Goal: Information Seeking & Learning: Understand process/instructions

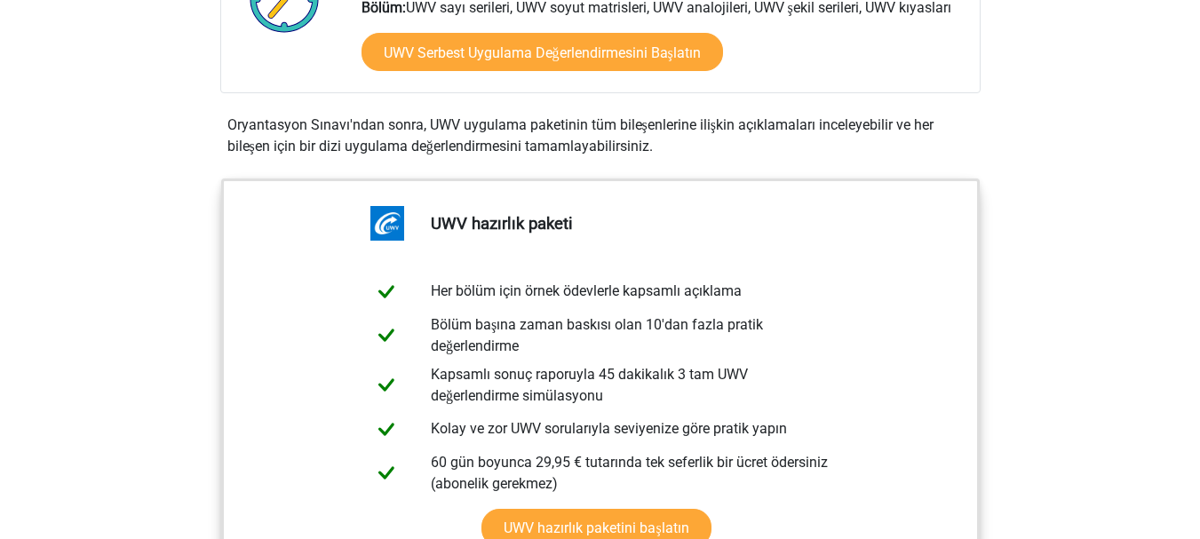
scroll to position [695, 0]
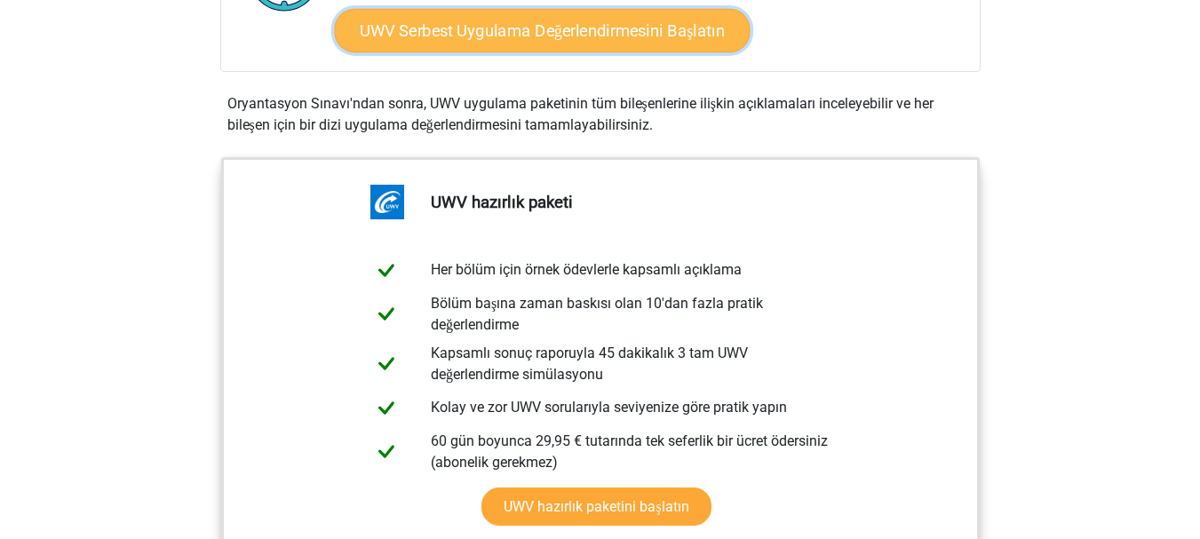
click at [498, 39] on font "UWV Serbest Uygulama Değerlendirmesini Başlatın" at bounding box center [542, 31] width 365 height 20
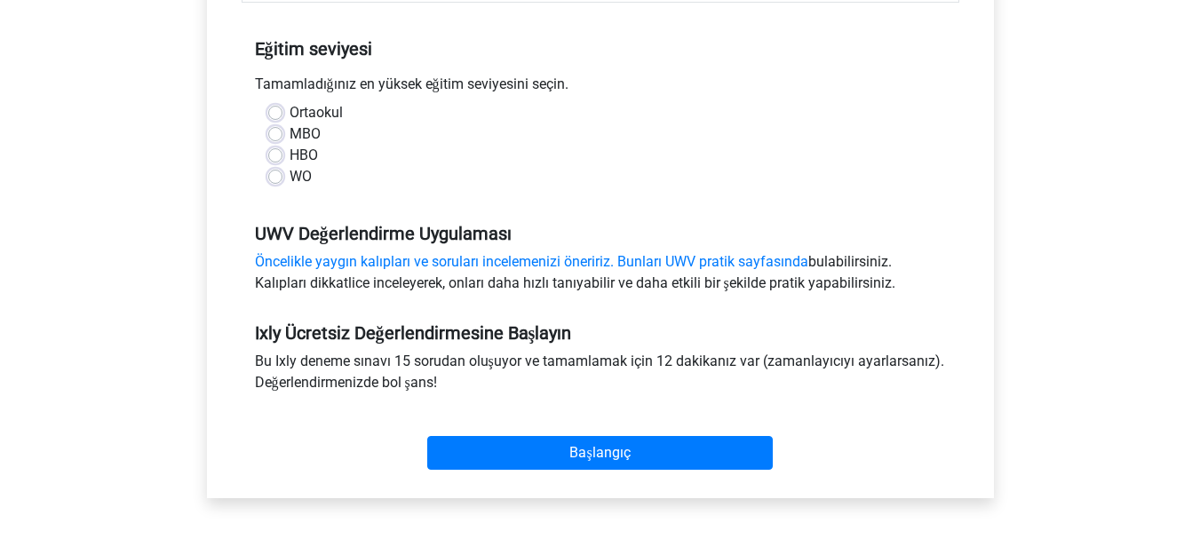
scroll to position [366, 0]
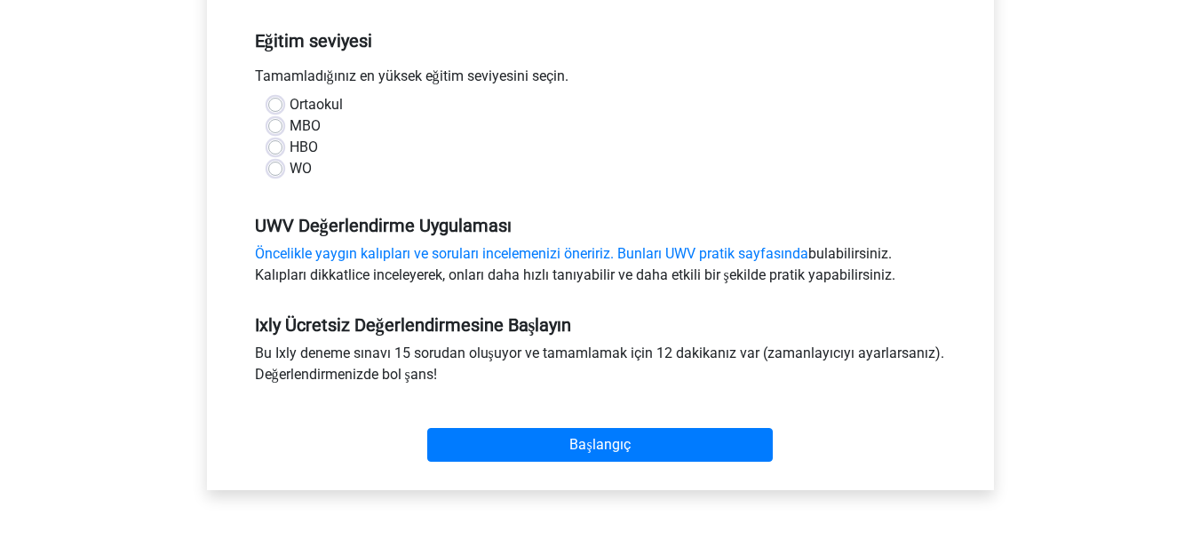
click at [285, 149] on div "HBO" at bounding box center [600, 147] width 664 height 21
click at [289, 147] on label "HBO" at bounding box center [303, 147] width 28 height 21
click at [274, 147] on input "HBO" at bounding box center [275, 146] width 14 height 18
radio input "true"
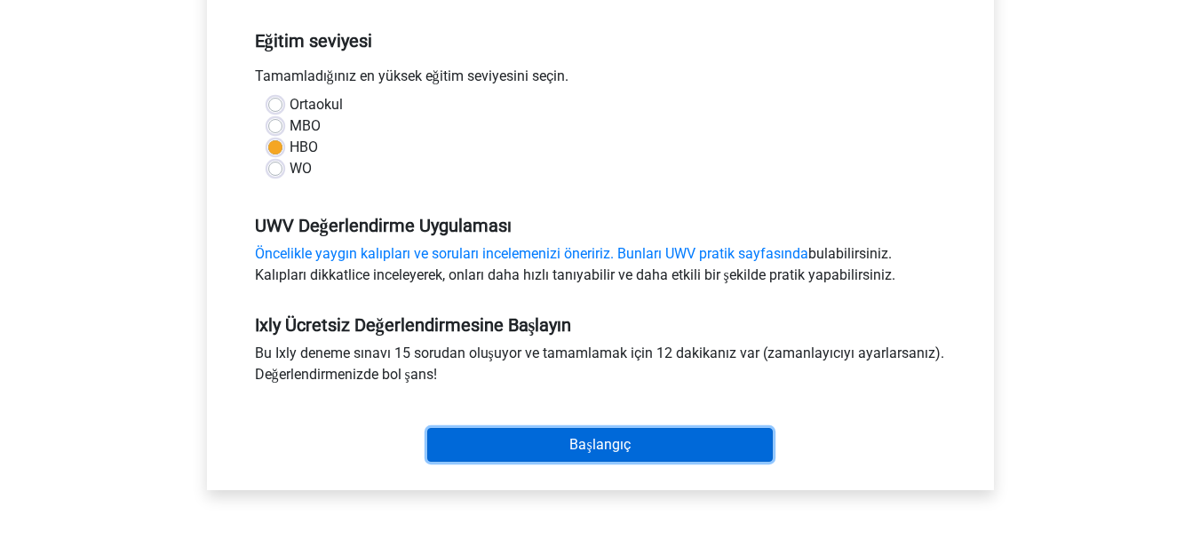
click at [574, 444] on input "Başlangıç" at bounding box center [599, 445] width 345 height 34
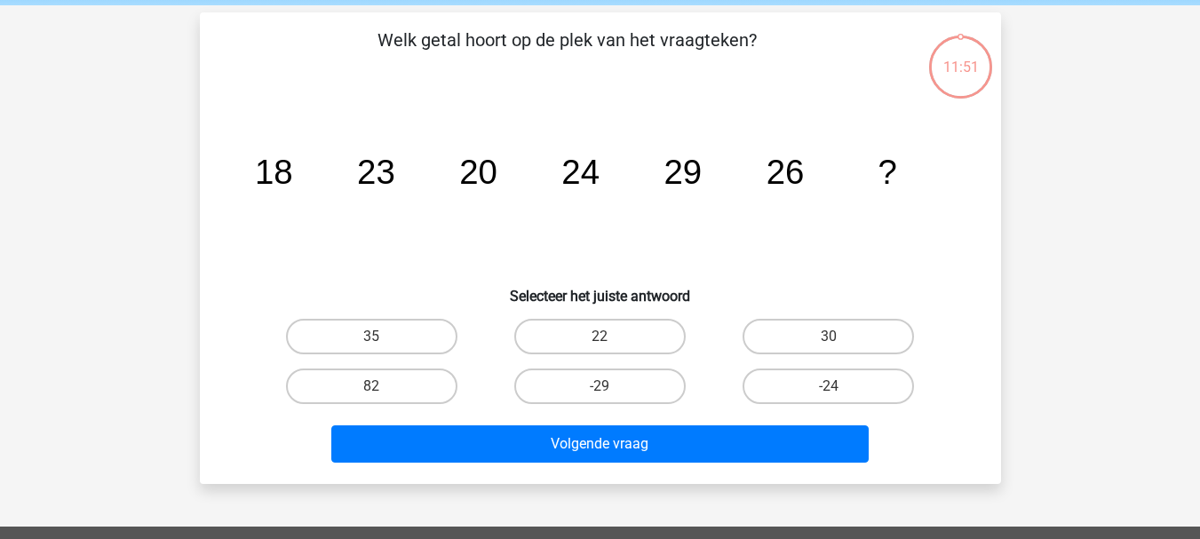
scroll to position [86, 0]
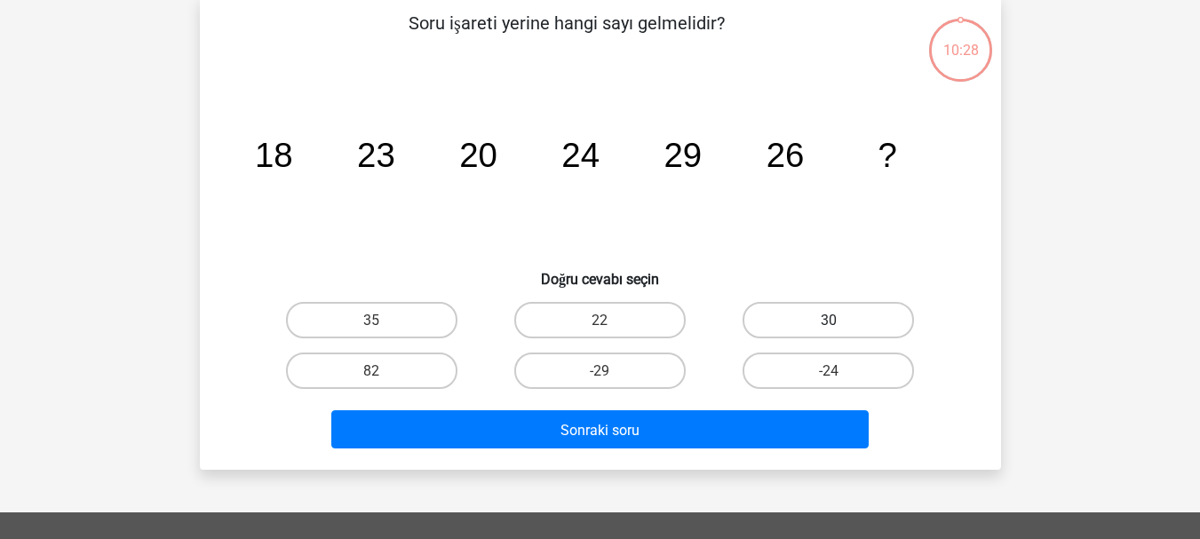
click at [863, 305] on label "30" at bounding box center [827, 320] width 171 height 36
click at [840, 320] on input "30" at bounding box center [835, 326] width 12 height 12
radio input "true"
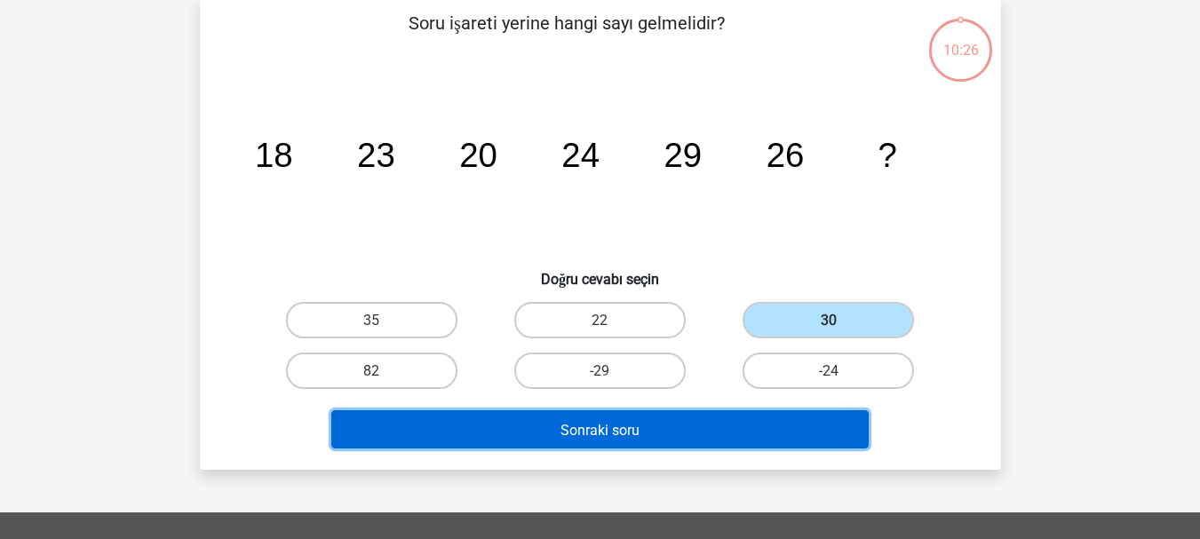
click at [596, 432] on font "Sonraki soru" at bounding box center [599, 429] width 79 height 17
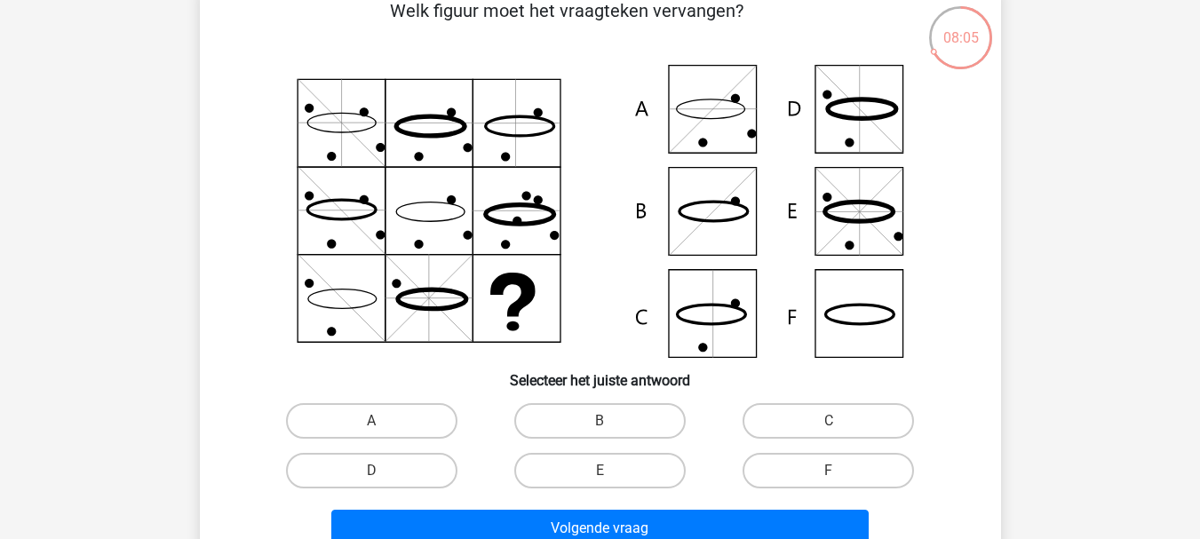
scroll to position [63, 0]
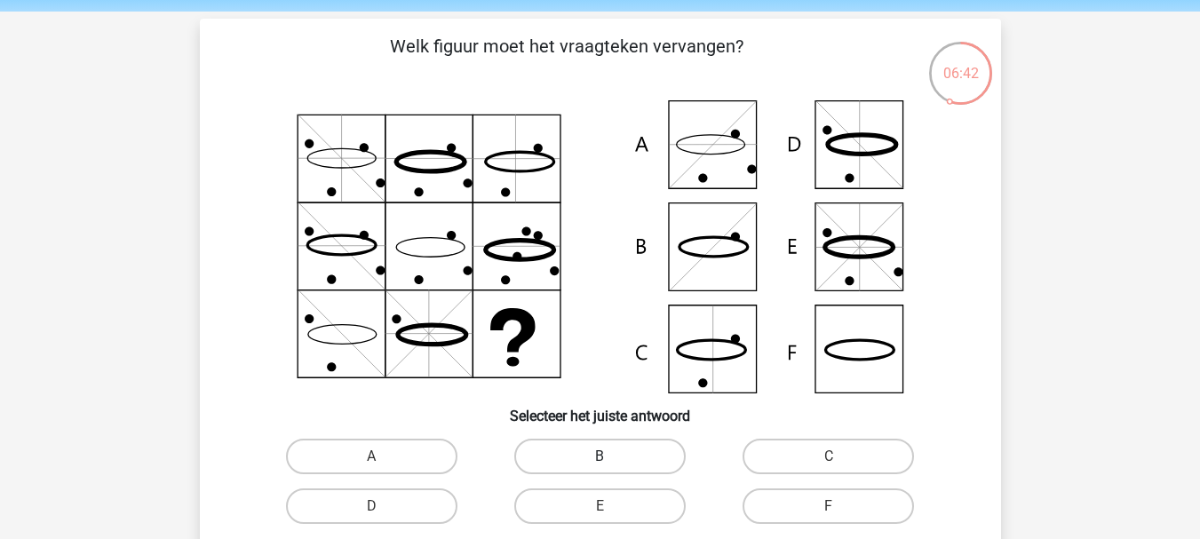
click at [576, 456] on label "B" at bounding box center [599, 457] width 171 height 36
click at [599, 456] on input "B" at bounding box center [605, 462] width 12 height 12
radio input "true"
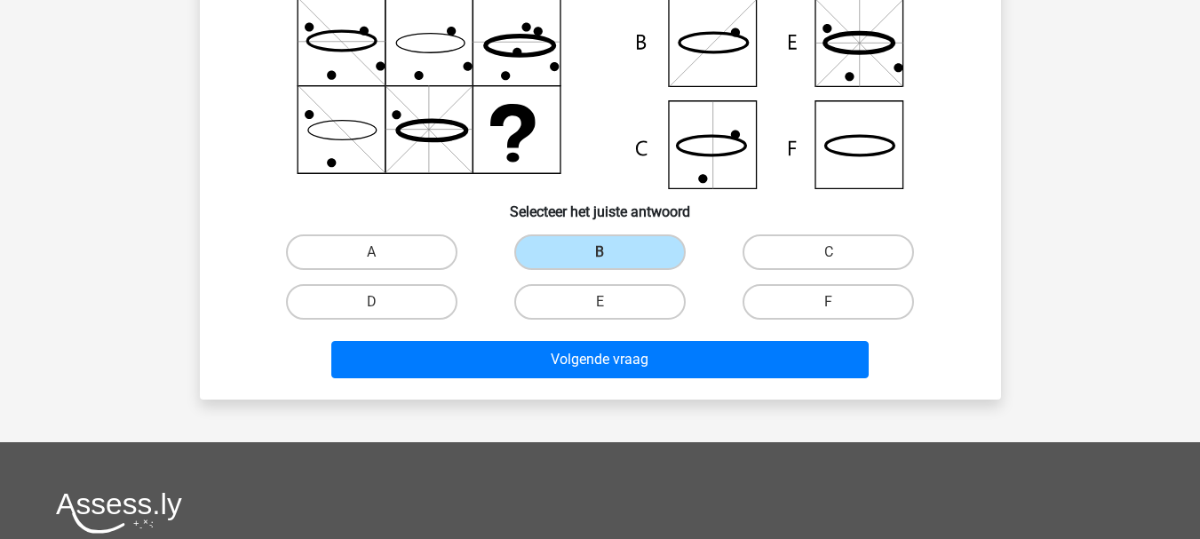
scroll to position [278, 0]
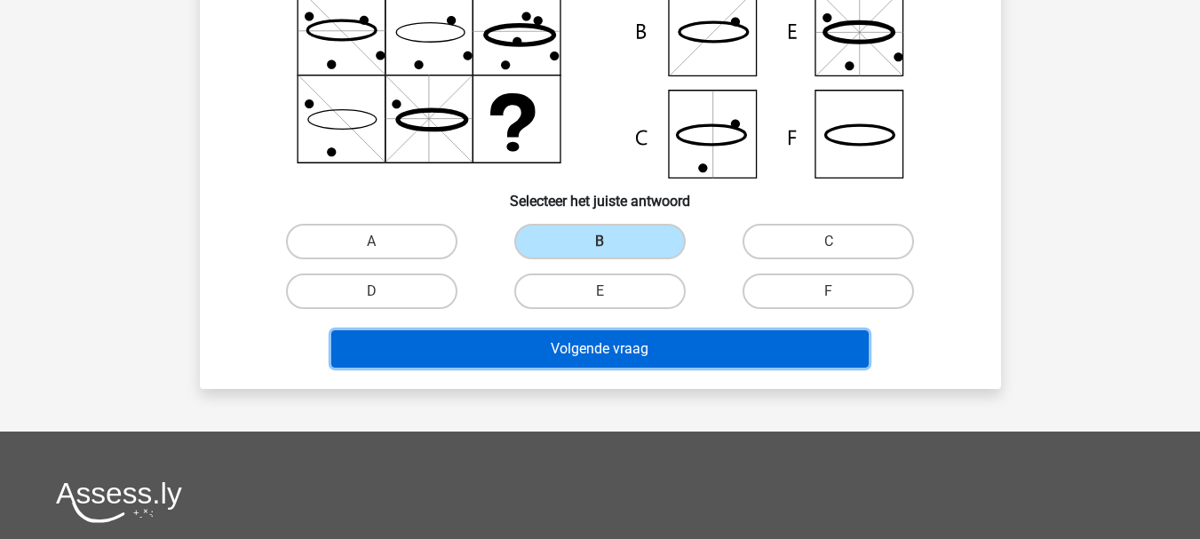
click at [694, 354] on button "Volgende vraag" at bounding box center [599, 348] width 537 height 37
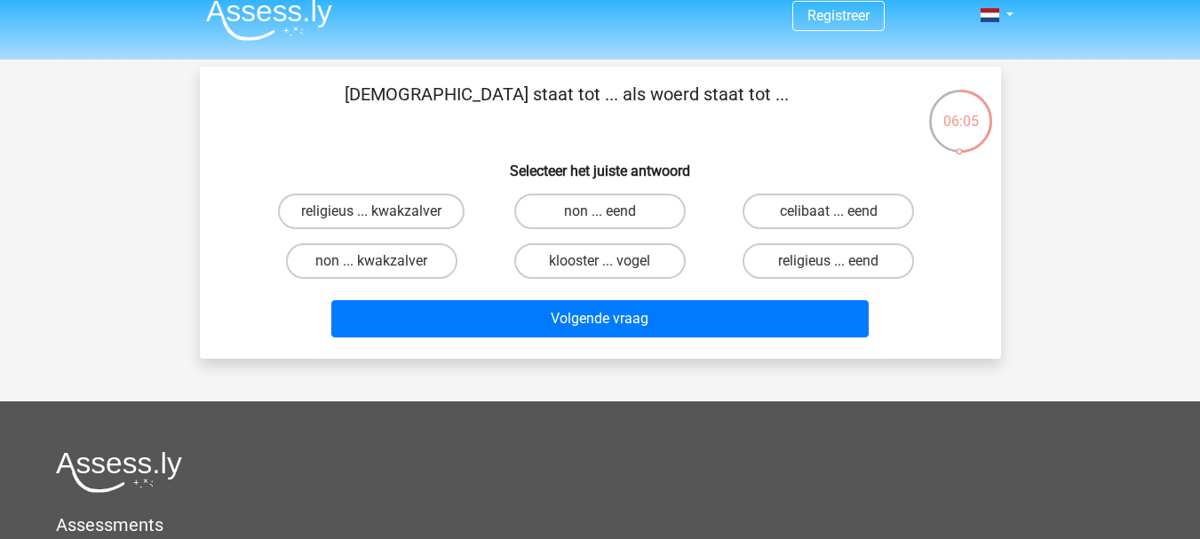
scroll to position [0, 0]
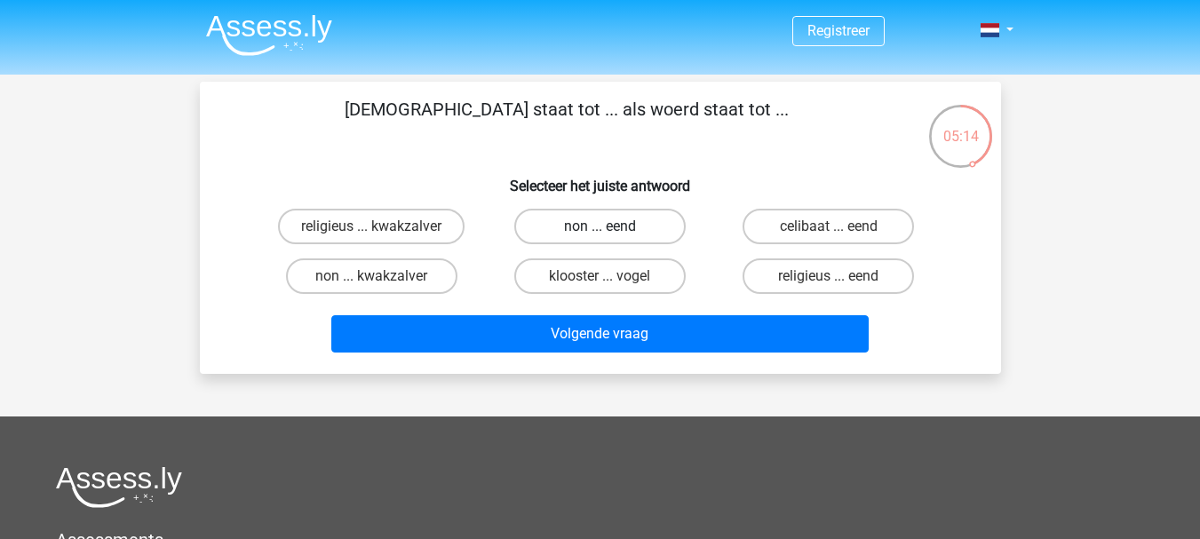
click at [593, 220] on label "non ... eend" at bounding box center [599, 227] width 171 height 36
click at [599, 226] on input "non ... eend" at bounding box center [605, 232] width 12 height 12
radio input "true"
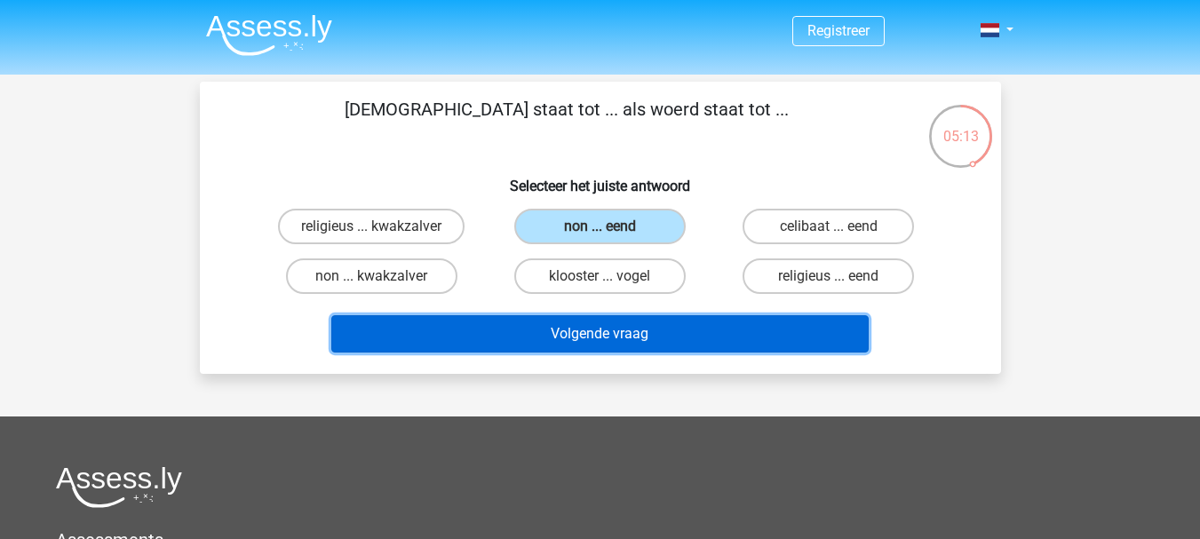
click at [593, 344] on button "Volgende vraag" at bounding box center [599, 333] width 537 height 37
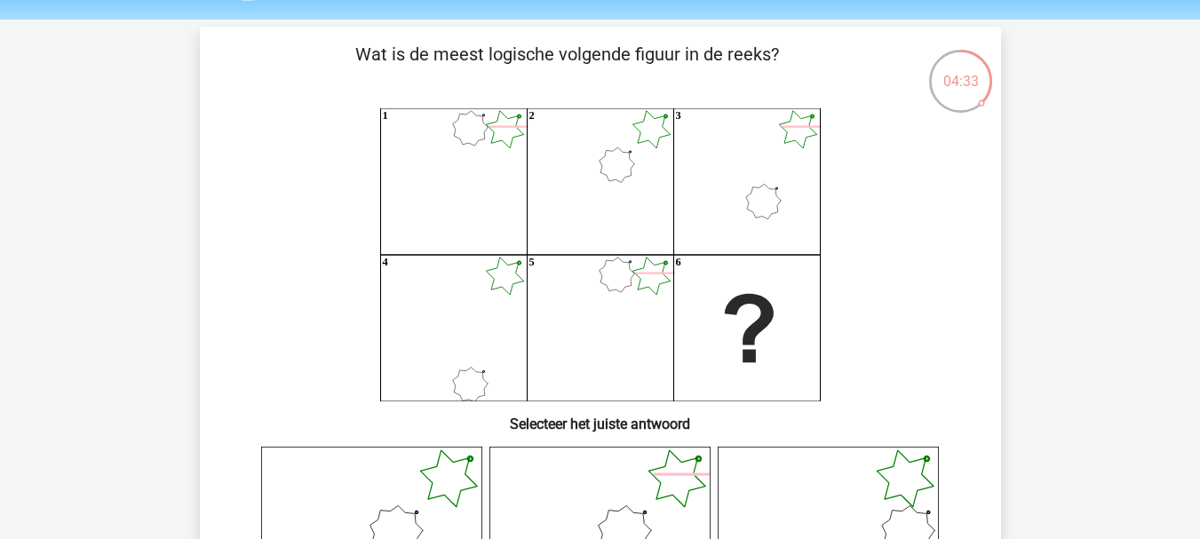
scroll to position [70, 0]
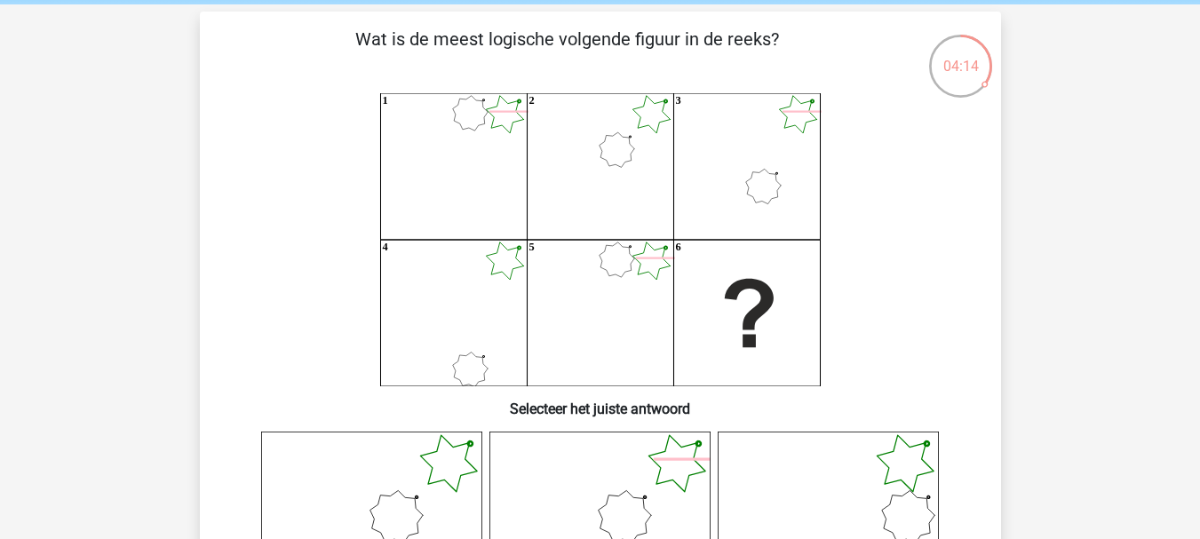
click at [443, 483] on icon at bounding box center [371, 542] width 221 height 221
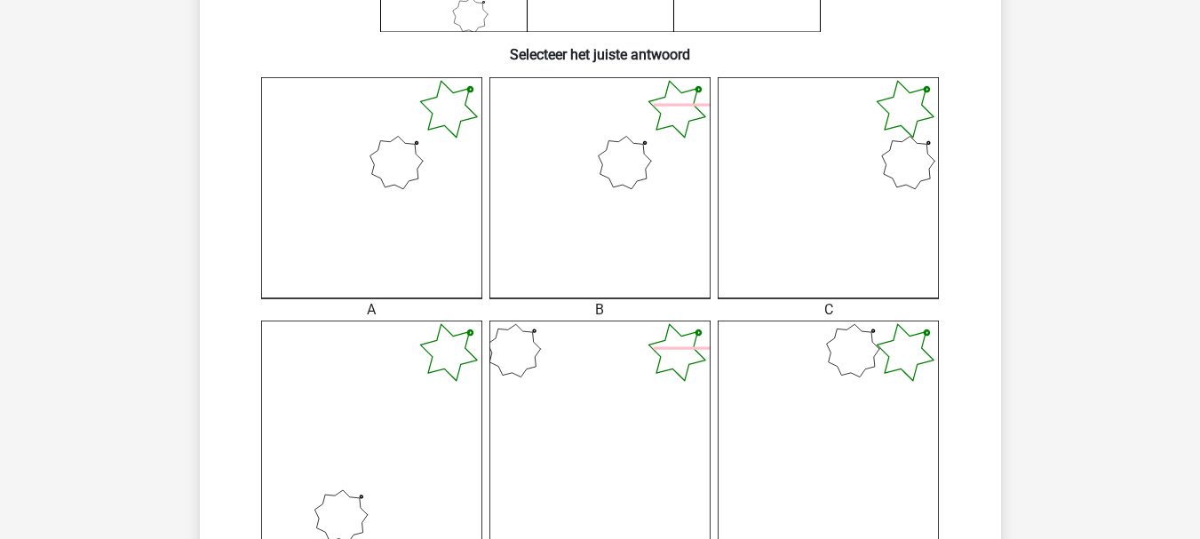
scroll to position [487, 0]
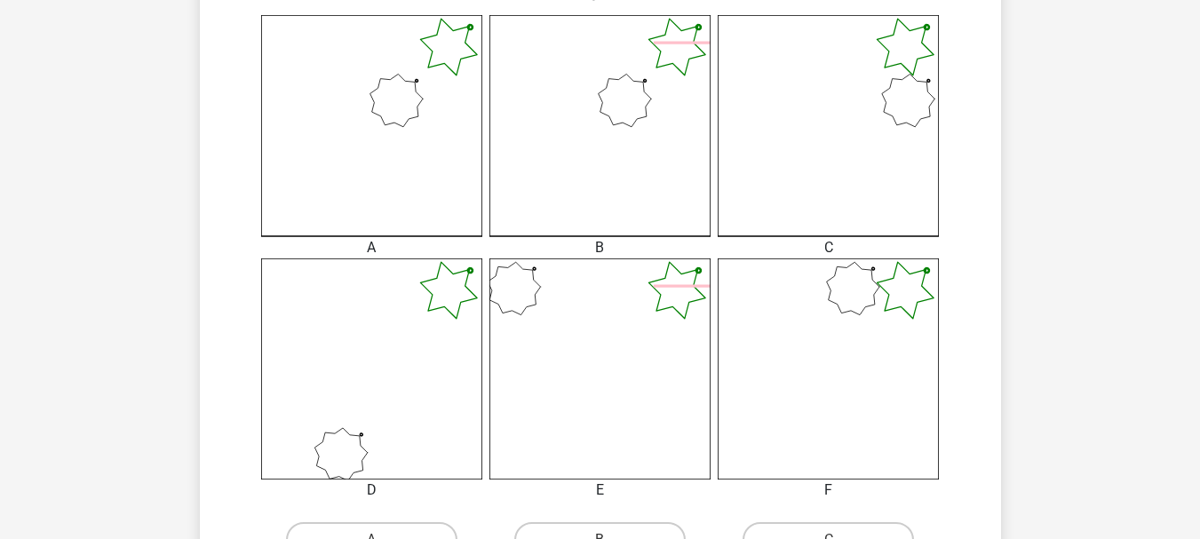
click at [378, 106] on icon at bounding box center [371, 125] width 221 height 221
click at [349, 172] on icon at bounding box center [371, 125] width 221 height 221
click at [350, 172] on icon at bounding box center [371, 125] width 221 height 221
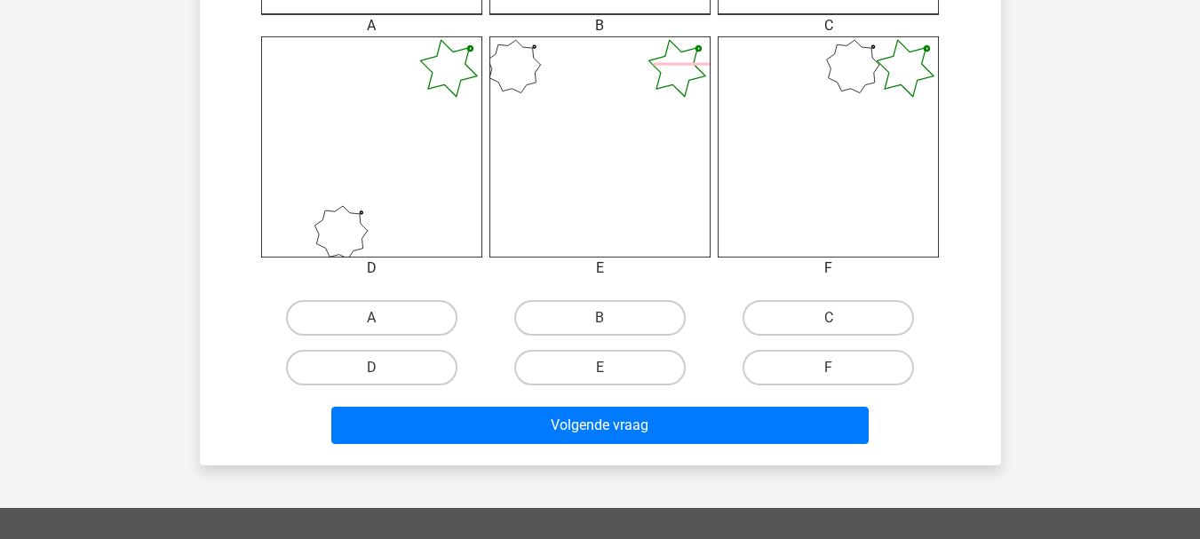
scroll to position [711, 0]
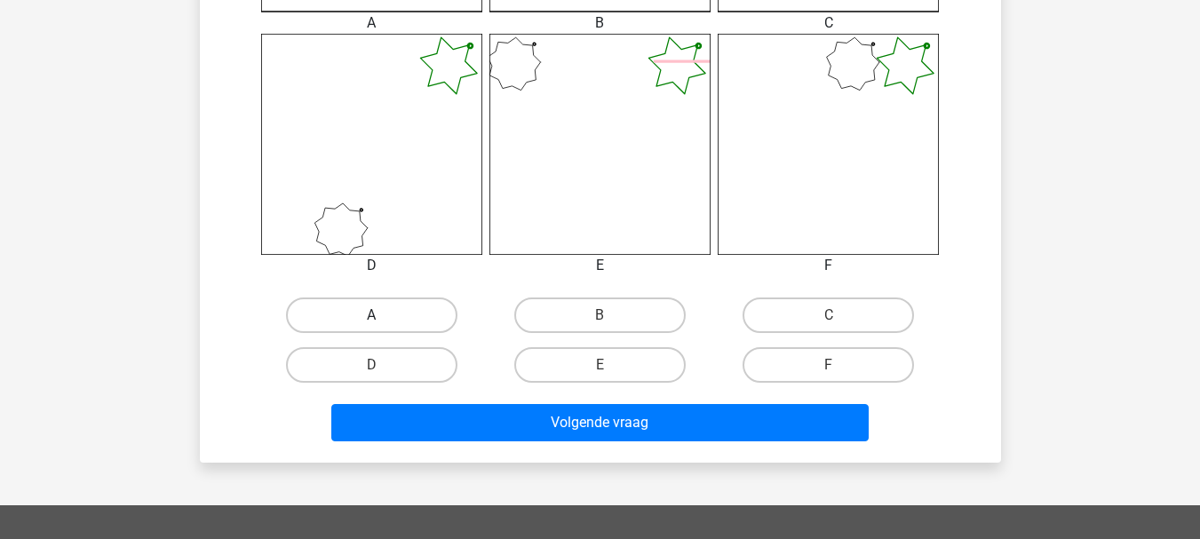
click at [361, 299] on label "A" at bounding box center [371, 315] width 171 height 36
click at [371, 315] on input "A" at bounding box center [377, 321] width 12 height 12
radio input "true"
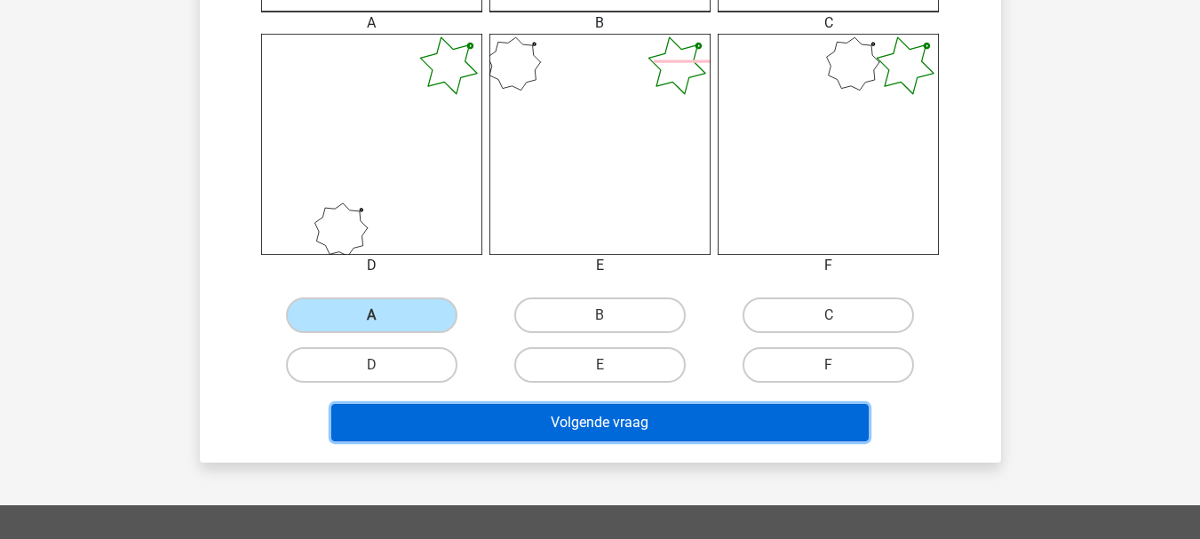
click at [649, 419] on button "Volgende vraag" at bounding box center [599, 422] width 537 height 37
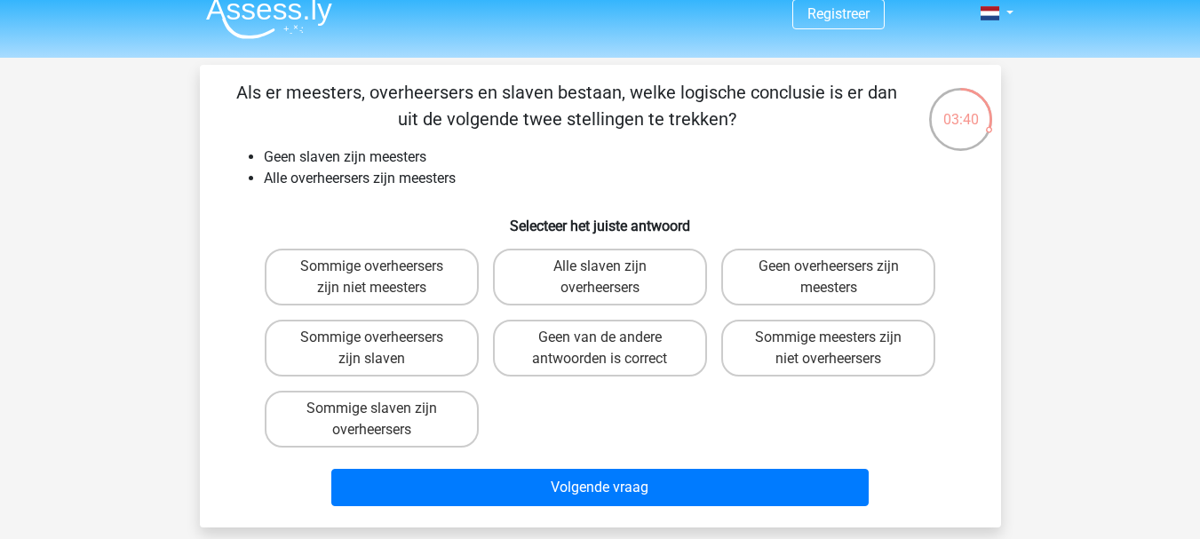
scroll to position [0, 0]
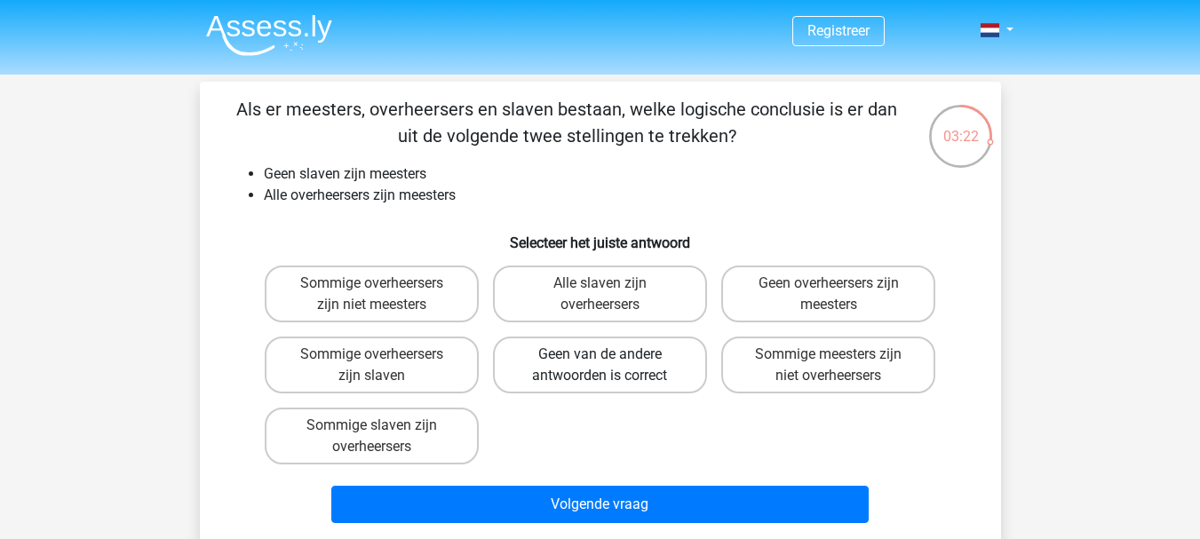
click at [641, 370] on label "Geen van de andere antwoorden is correct" at bounding box center [600, 365] width 214 height 57
click at [611, 366] on input "Geen van de andere antwoorden is correct" at bounding box center [605, 360] width 12 height 12
radio input "true"
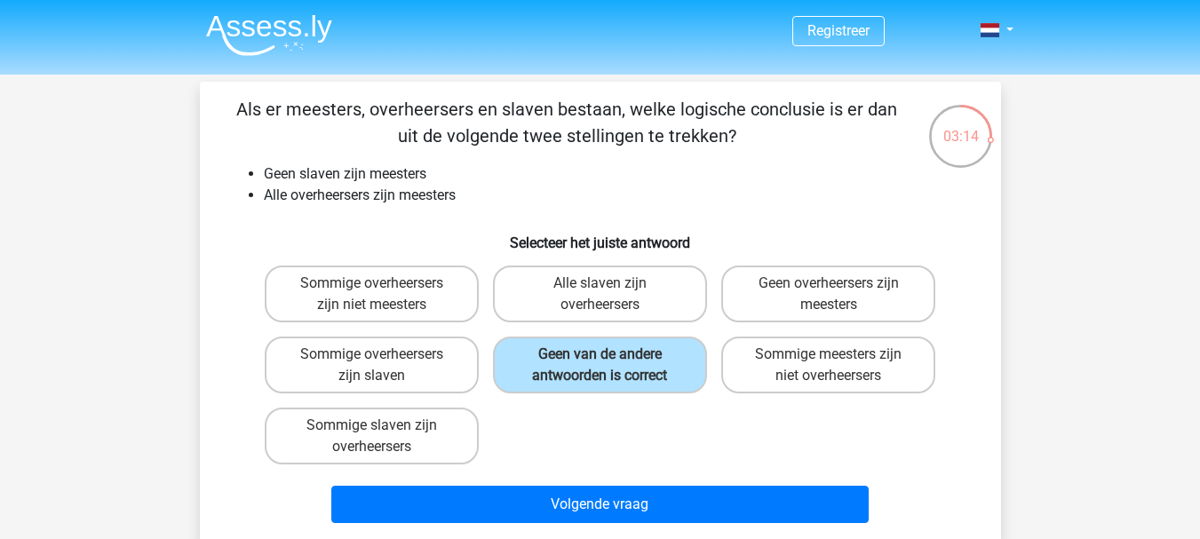
drag, startPoint x: 661, startPoint y: 206, endPoint x: 266, endPoint y: 247, distance: 397.3
click at [266, 247] on h6 "Selecteer het juiste antwoord" at bounding box center [600, 235] width 744 height 31
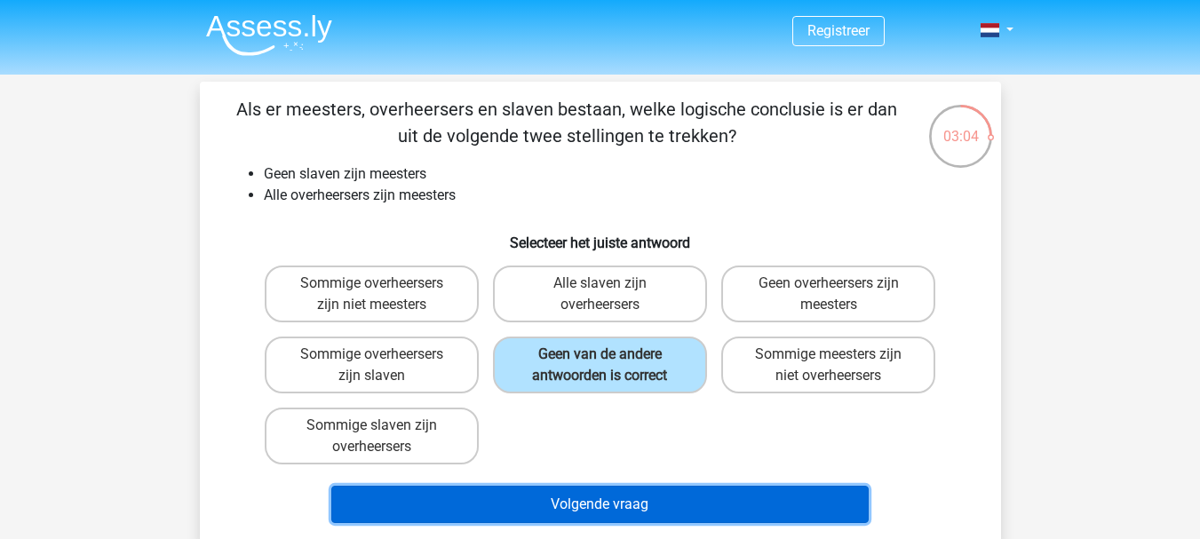
click at [664, 520] on button "Volgende vraag" at bounding box center [599, 504] width 537 height 37
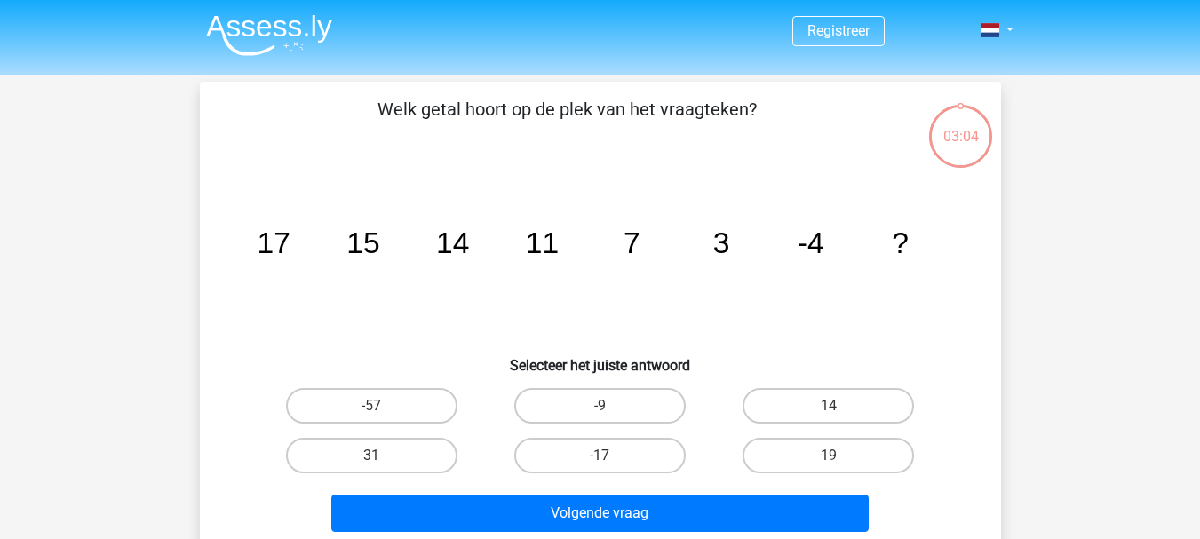
scroll to position [82, 0]
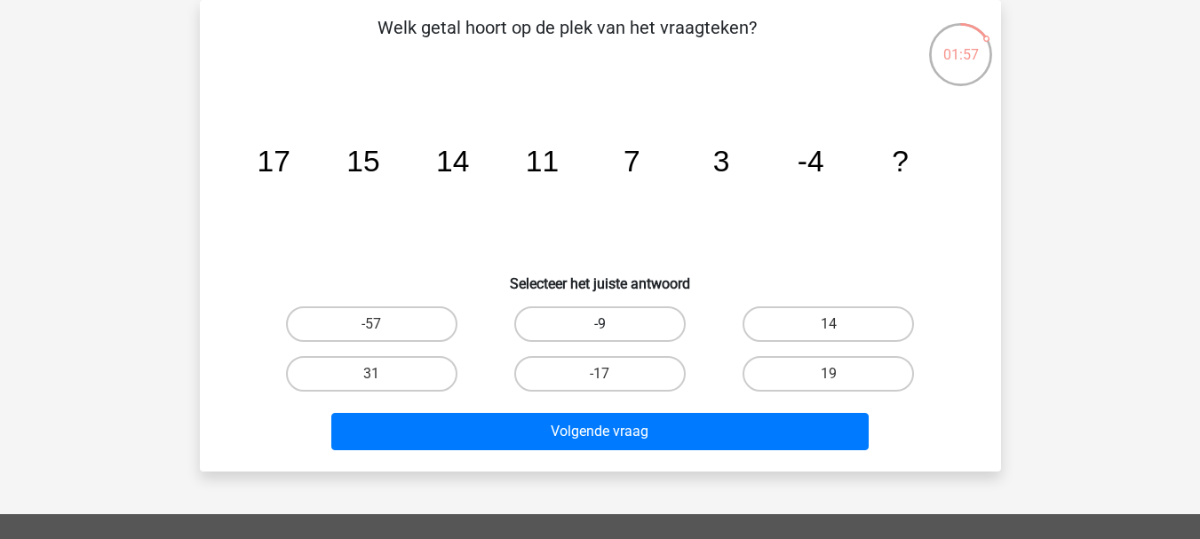
click at [624, 321] on label "-9" at bounding box center [599, 324] width 171 height 36
click at [611, 324] on input "-9" at bounding box center [605, 330] width 12 height 12
radio input "true"
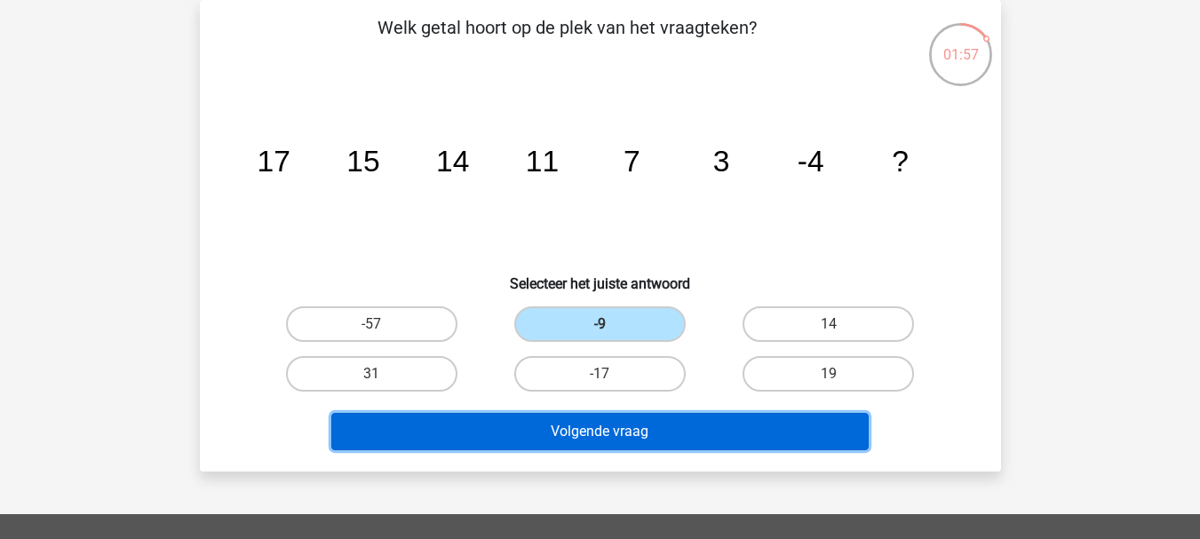
click at [626, 424] on button "Volgende vraag" at bounding box center [599, 431] width 537 height 37
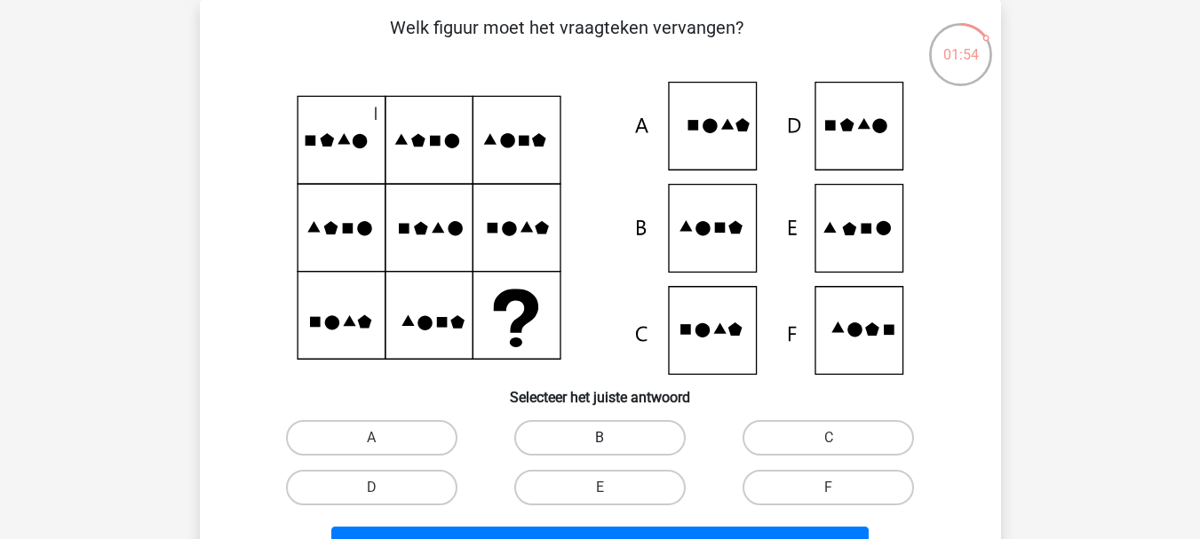
click at [607, 431] on label "B" at bounding box center [599, 438] width 171 height 36
click at [607, 438] on input "B" at bounding box center [605, 444] width 12 height 12
radio input "true"
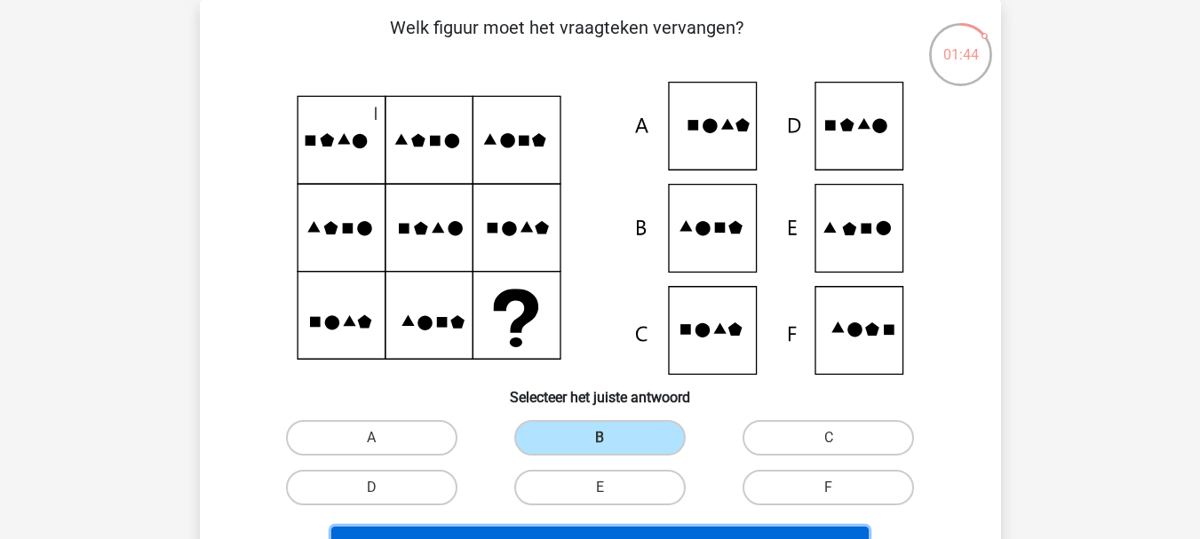
click at [761, 532] on button "Volgende vraag" at bounding box center [599, 545] width 537 height 37
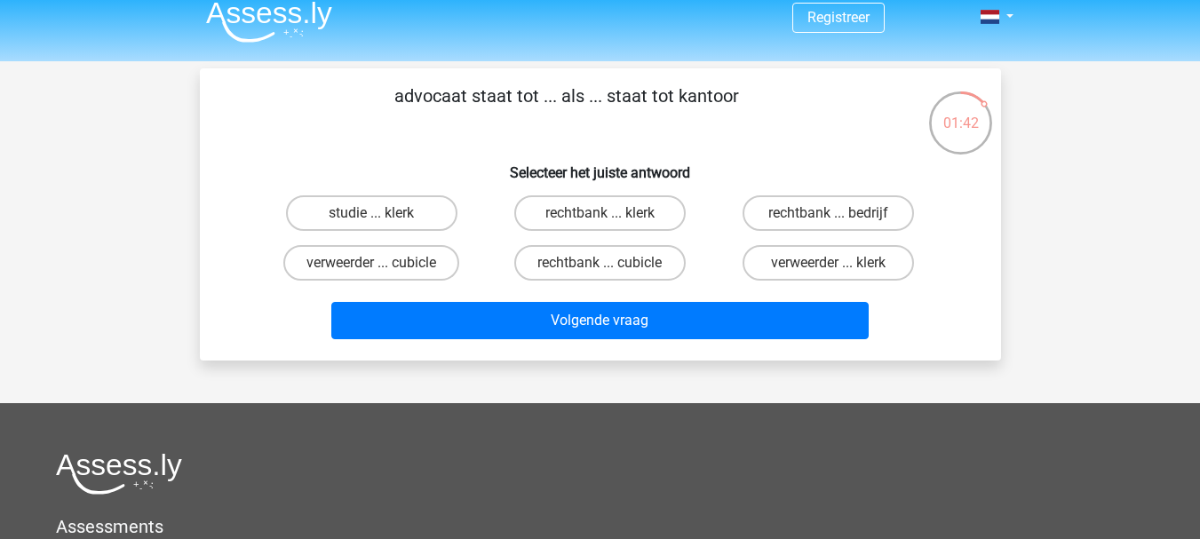
scroll to position [0, 0]
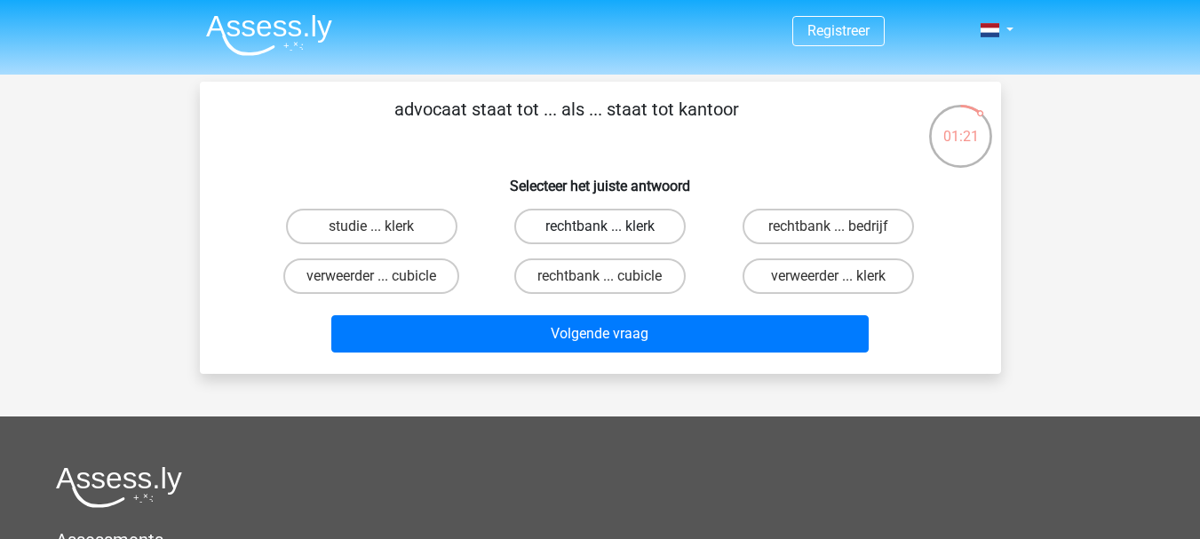
click at [572, 237] on label "rechtbank ... klerk" at bounding box center [599, 227] width 171 height 36
click at [599, 237] on input "rechtbank ... klerk" at bounding box center [605, 232] width 12 height 12
radio input "true"
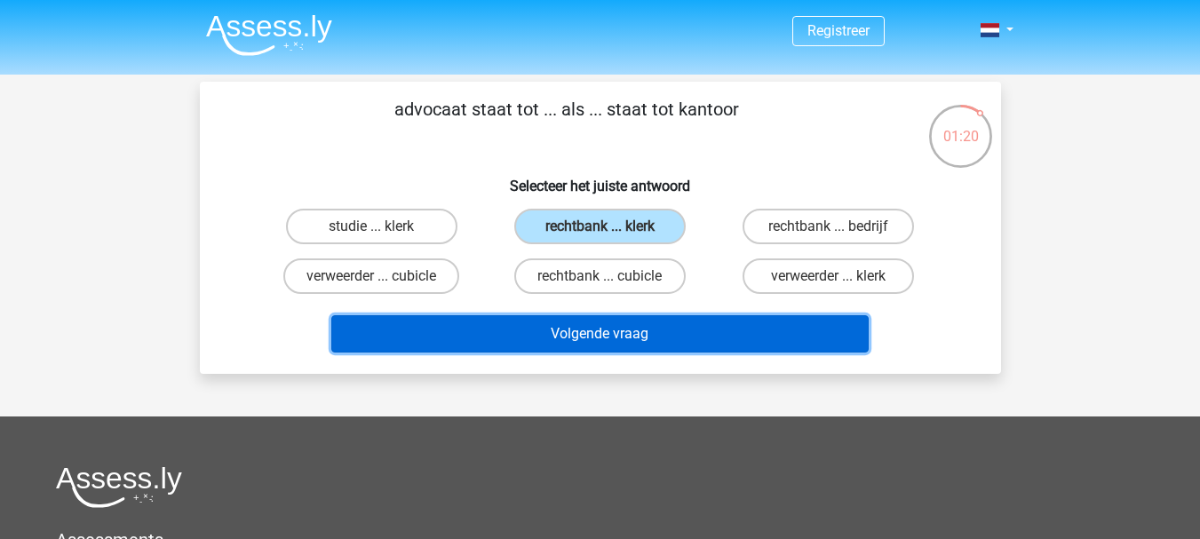
click at [581, 332] on button "Volgende vraag" at bounding box center [599, 333] width 537 height 37
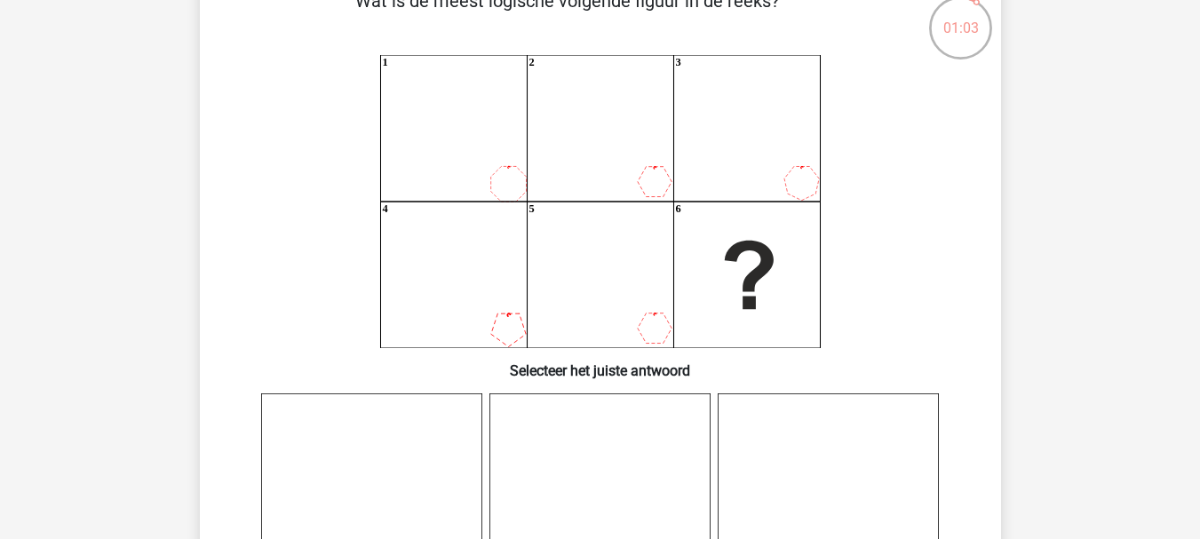
scroll to position [76, 0]
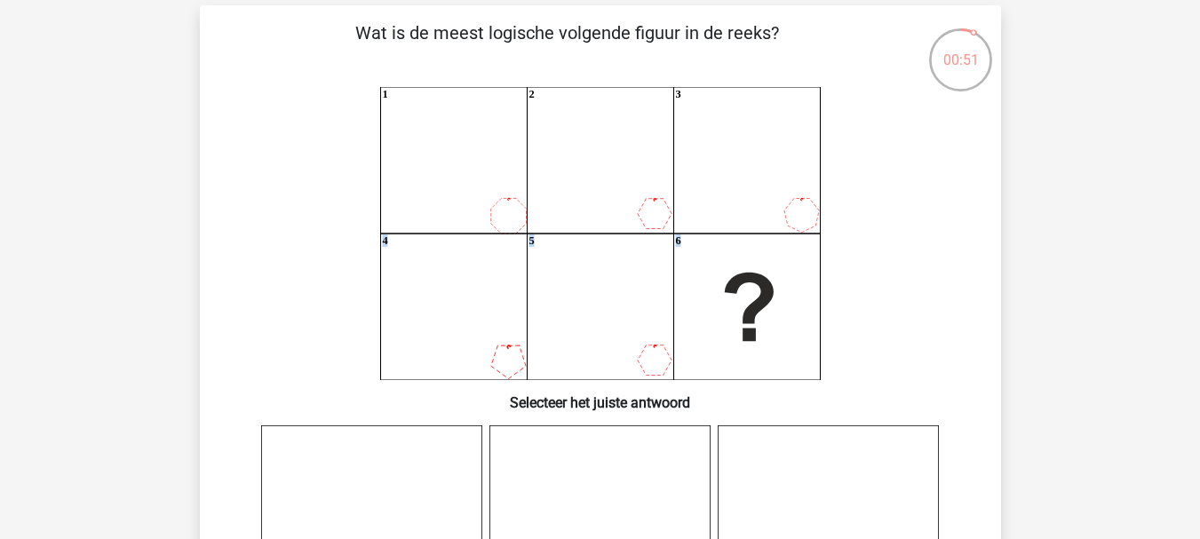
drag, startPoint x: 1201, startPoint y: 169, endPoint x: 1212, endPoint y: 249, distance: 80.6
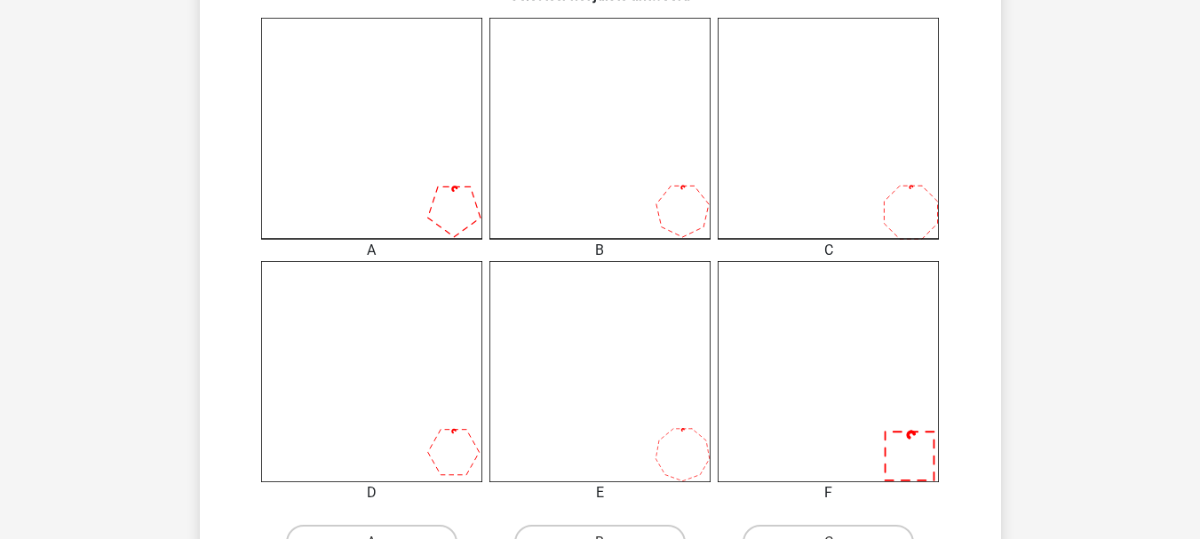
scroll to position [463, 0]
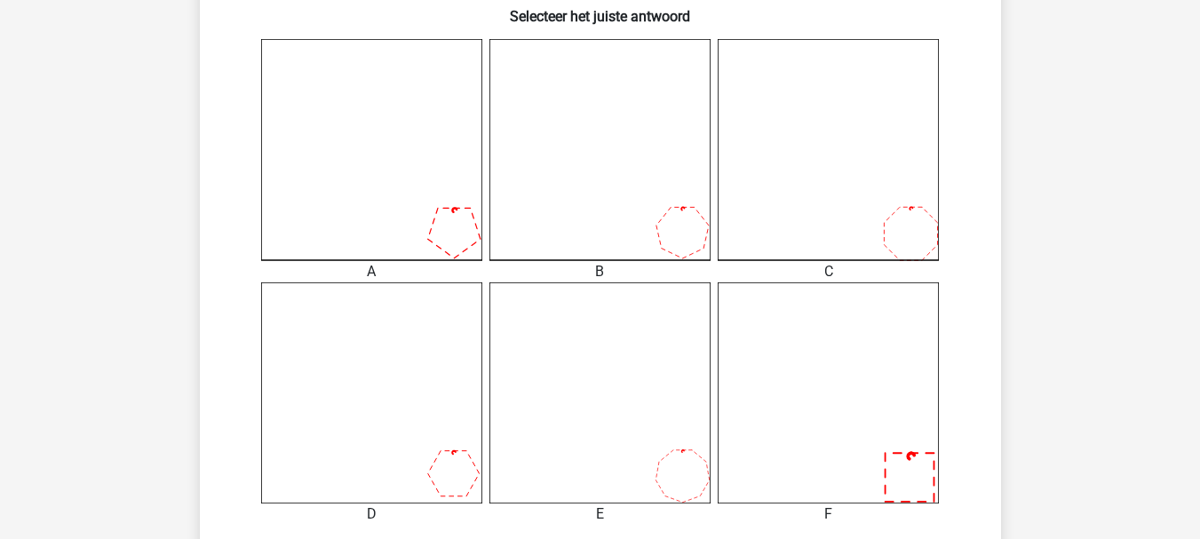
click at [665, 451] on icon at bounding box center [599, 392] width 221 height 221
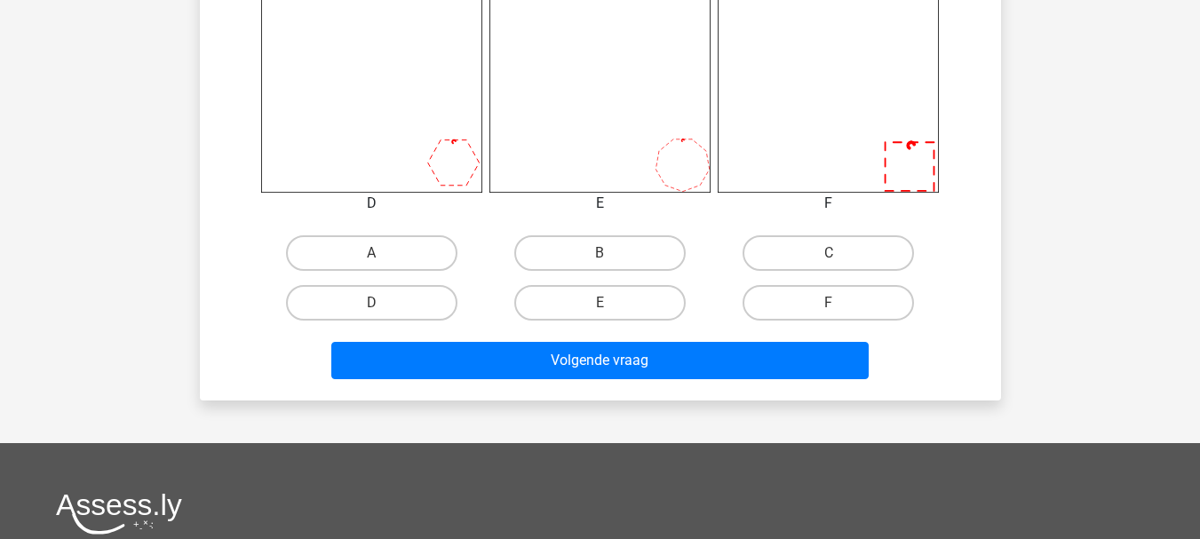
scroll to position [827, 0]
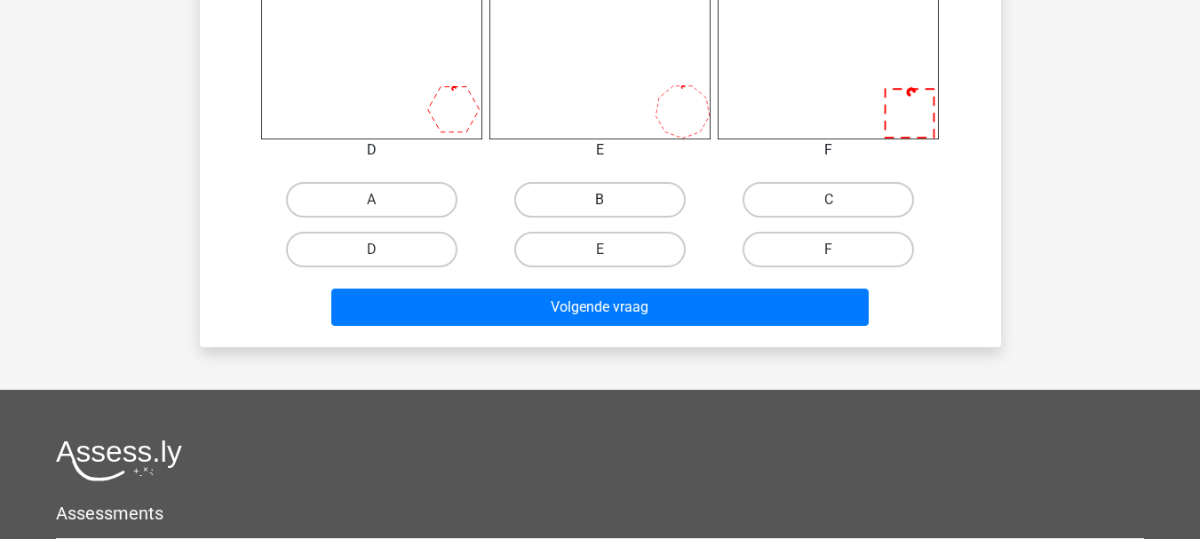
click at [638, 191] on label "B" at bounding box center [599, 200] width 171 height 36
click at [611, 200] on input "B" at bounding box center [605, 206] width 12 height 12
radio input "true"
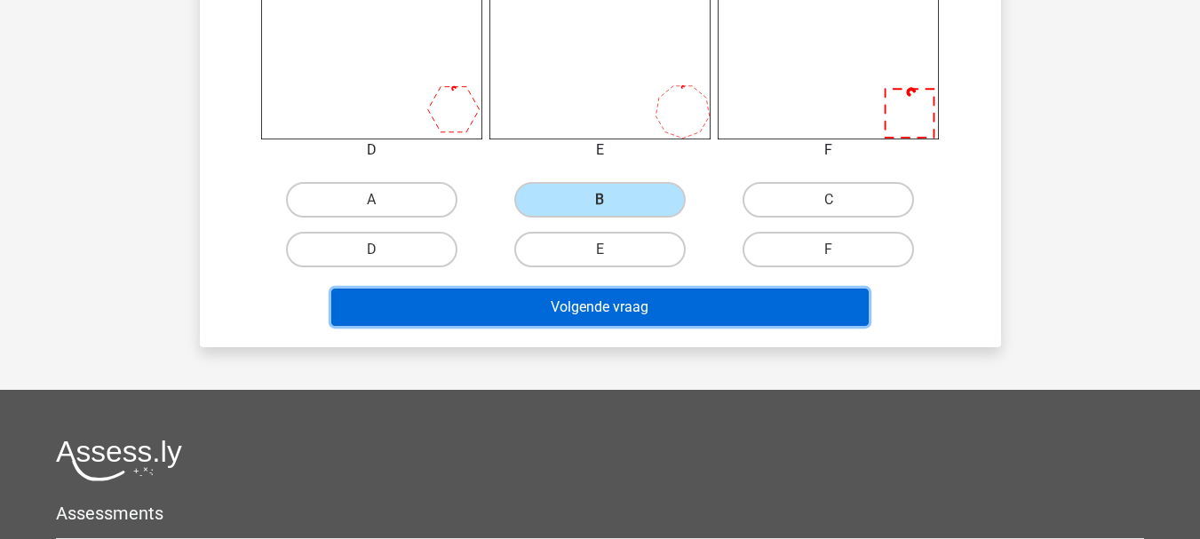
click at [644, 307] on button "Volgende vraag" at bounding box center [599, 307] width 537 height 37
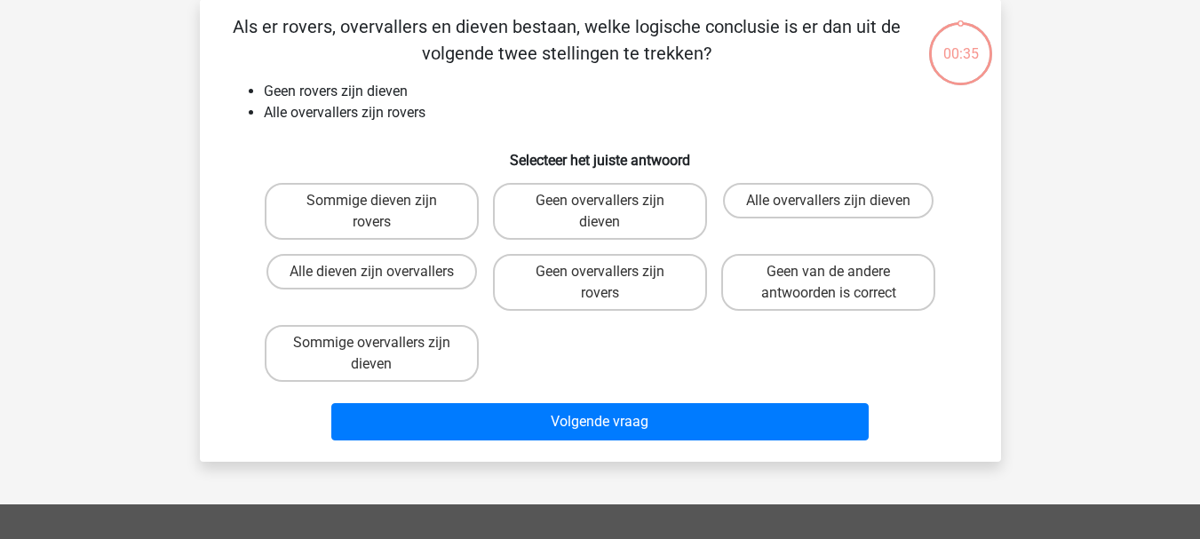
scroll to position [82, 0]
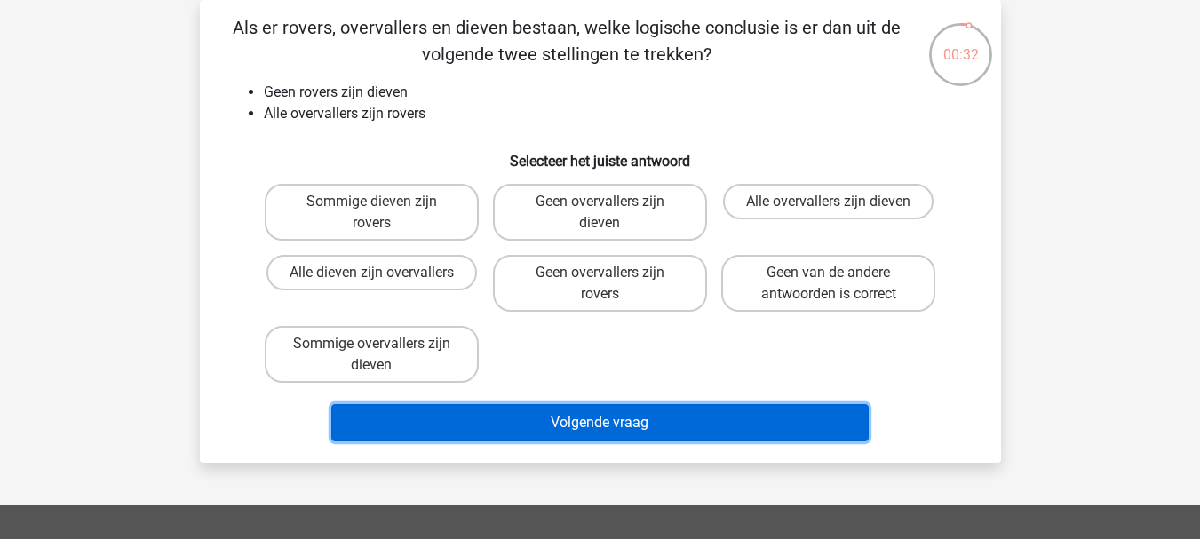
click at [642, 426] on button "Volgende vraag" at bounding box center [599, 422] width 537 height 37
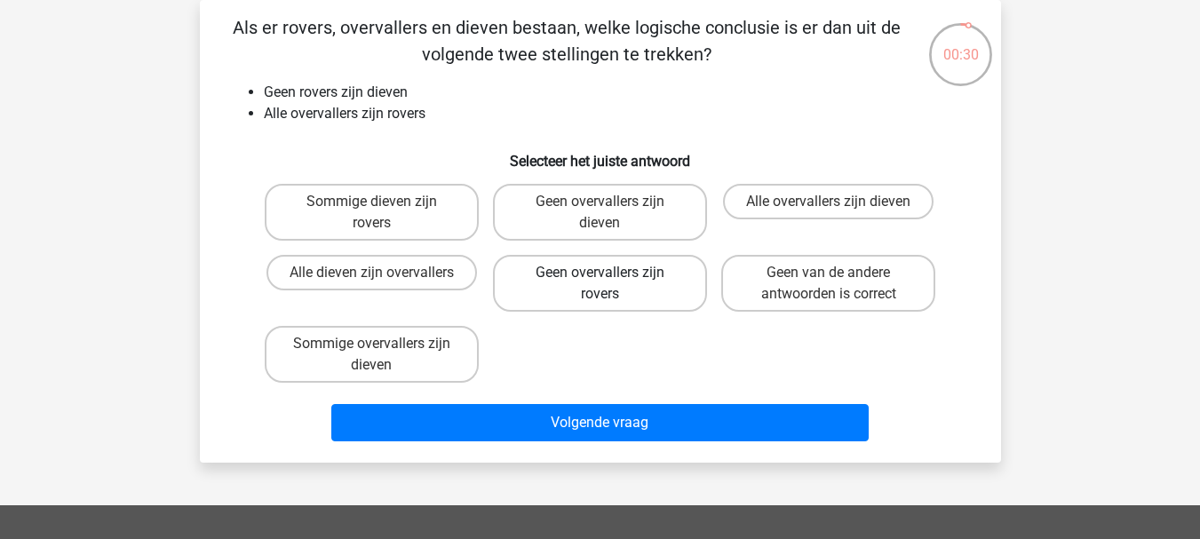
click at [649, 262] on label "Geen overvallers zijn rovers" at bounding box center [600, 283] width 214 height 57
click at [611, 273] on input "Geen overvallers zijn rovers" at bounding box center [605, 279] width 12 height 12
radio input "true"
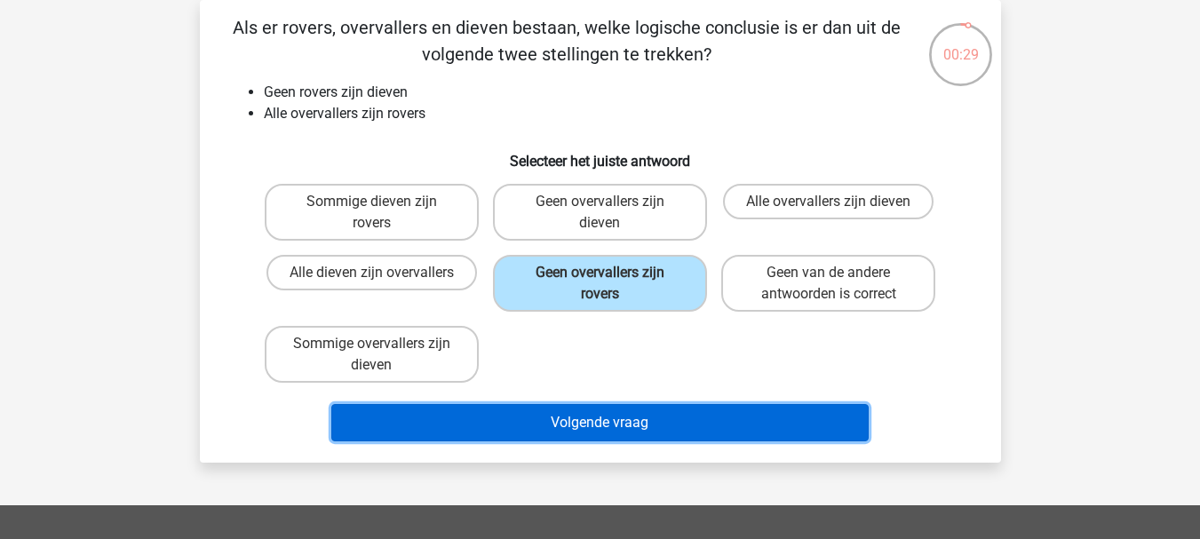
click at [641, 418] on button "Volgende vraag" at bounding box center [599, 422] width 537 height 37
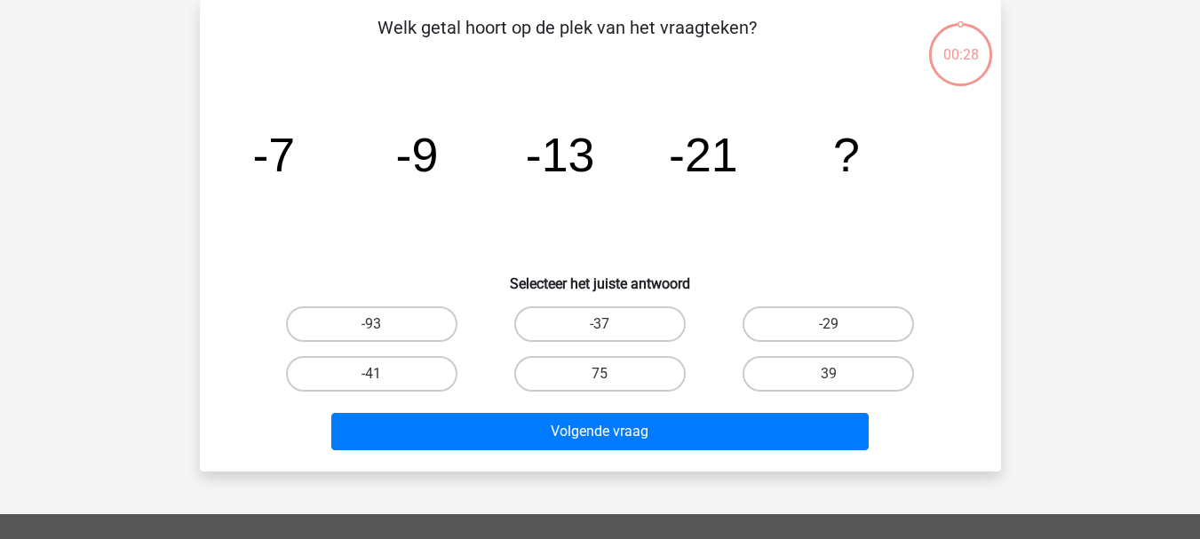
click at [667, 503] on div "Registreer" at bounding box center [600, 450] width 1200 height 1065
click at [633, 313] on label "-37" at bounding box center [599, 324] width 171 height 36
click at [611, 324] on input "-37" at bounding box center [605, 330] width 12 height 12
radio input "true"
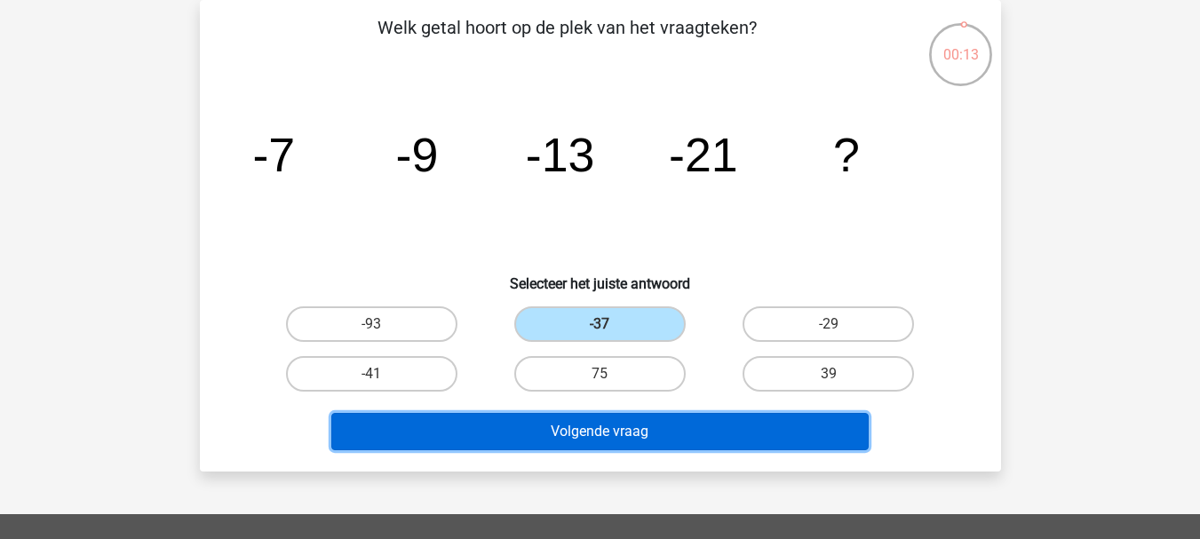
click at [631, 432] on button "Volgende vraag" at bounding box center [599, 431] width 537 height 37
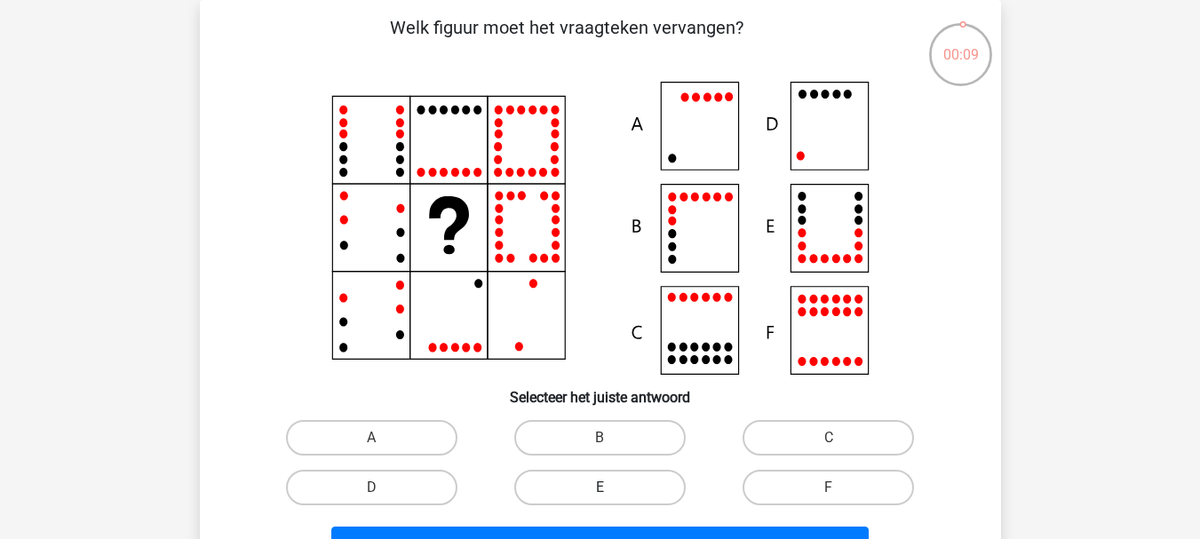
click at [621, 485] on label "E" at bounding box center [599, 488] width 171 height 36
click at [611, 488] on input "E" at bounding box center [605, 494] width 12 height 12
radio input "true"
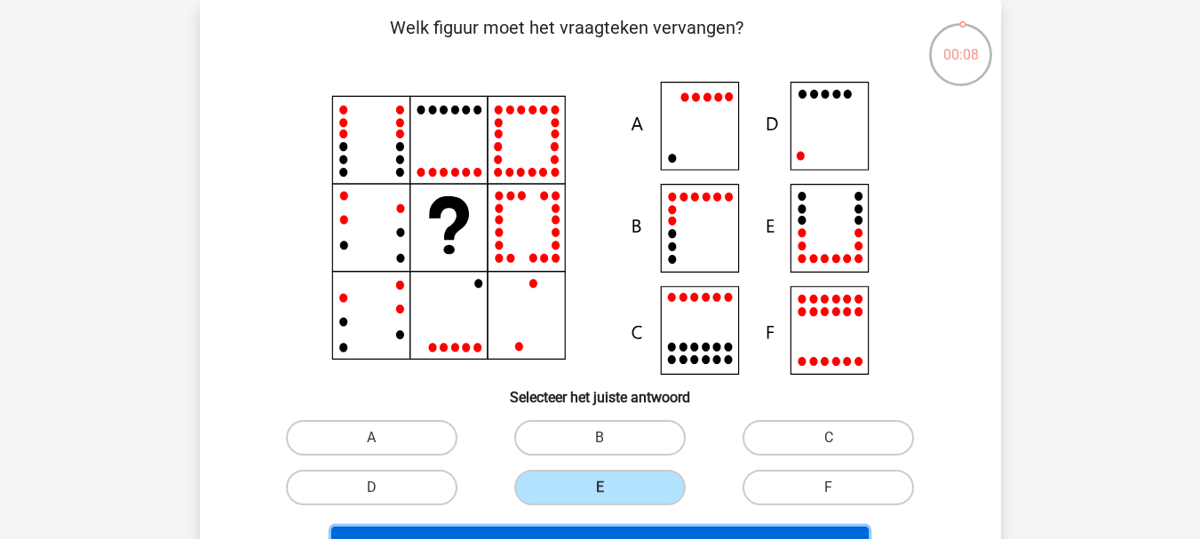
click at [663, 533] on button "Volgende vraag" at bounding box center [599, 545] width 537 height 37
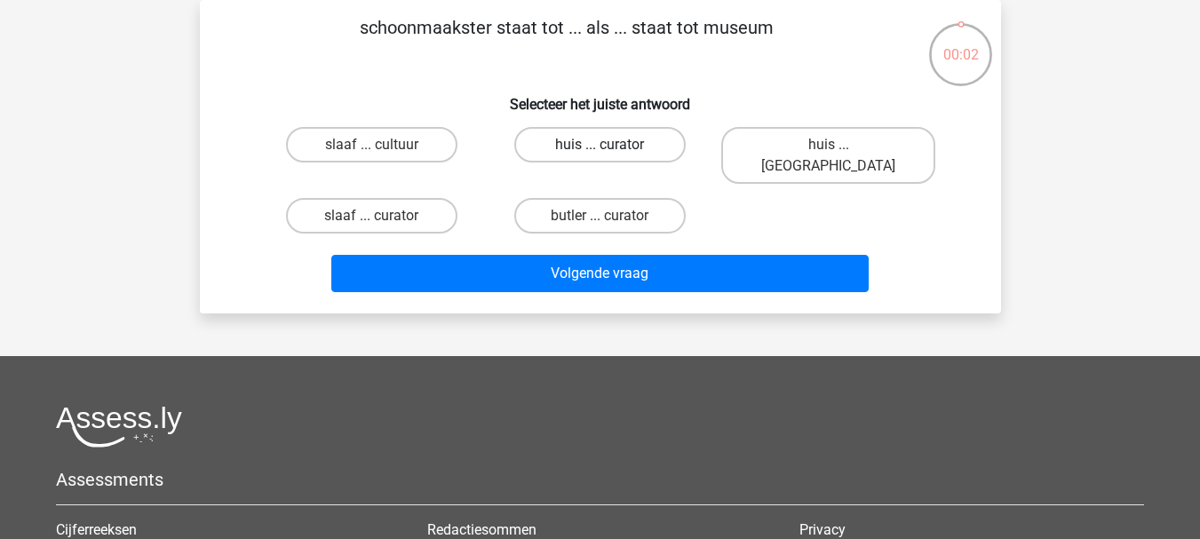
click at [620, 142] on label "huis ... curator" at bounding box center [599, 145] width 171 height 36
click at [611, 145] on input "huis ... curator" at bounding box center [605, 151] width 12 height 12
radio input "true"
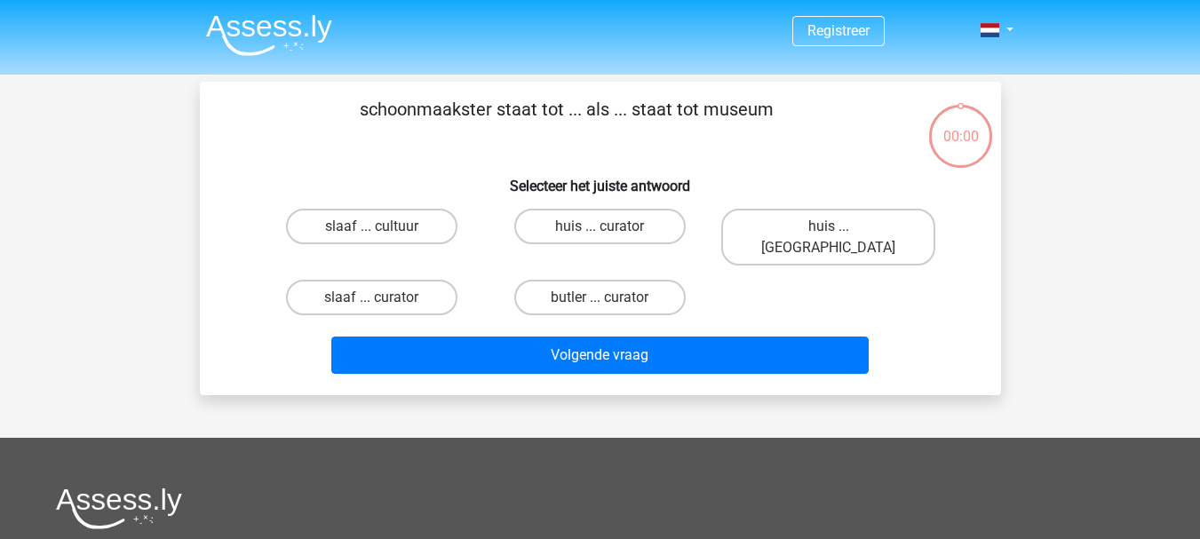
scroll to position [82, 0]
